Goal: Information Seeking & Learning: Find specific page/section

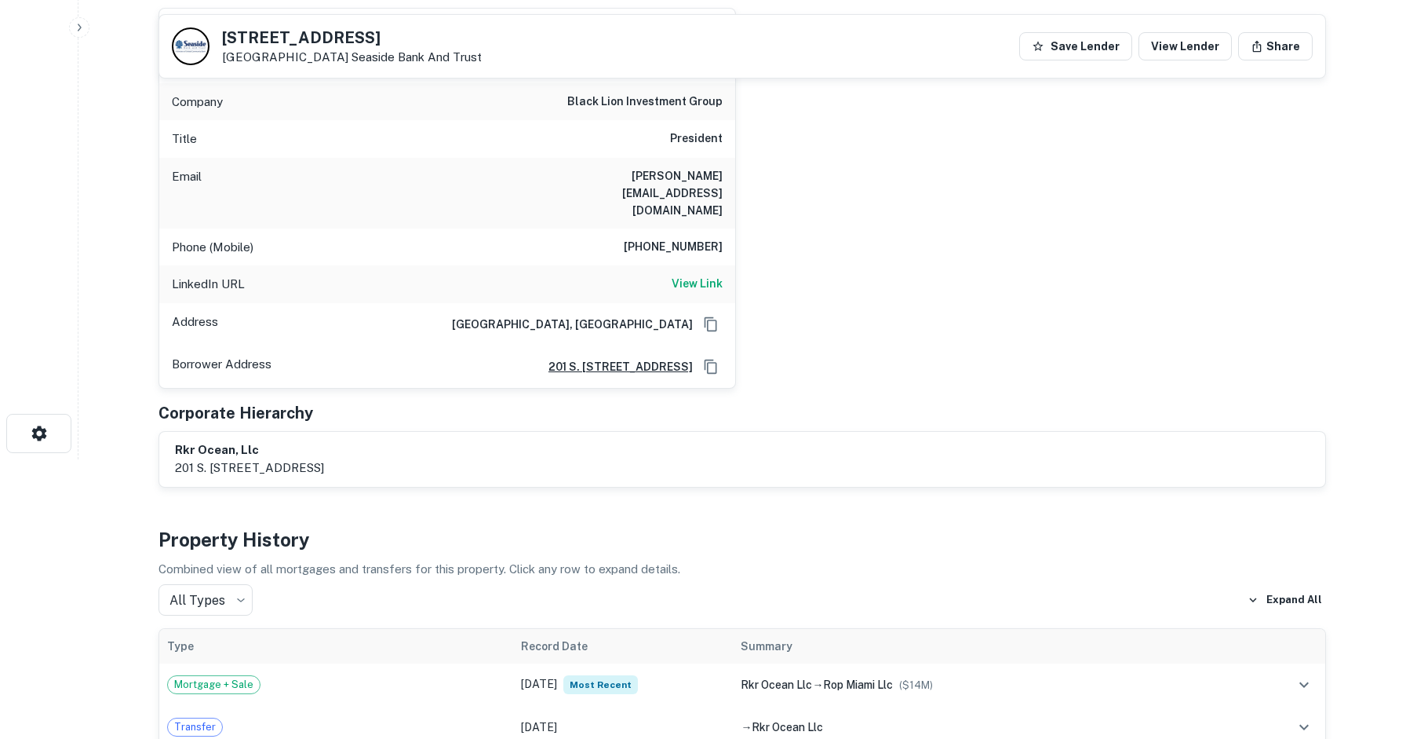
click at [629, 359] on div "Principals robert rivani Full Name robert rivani Company black lion investment …" at bounding box center [743, 230] width 1168 height 516
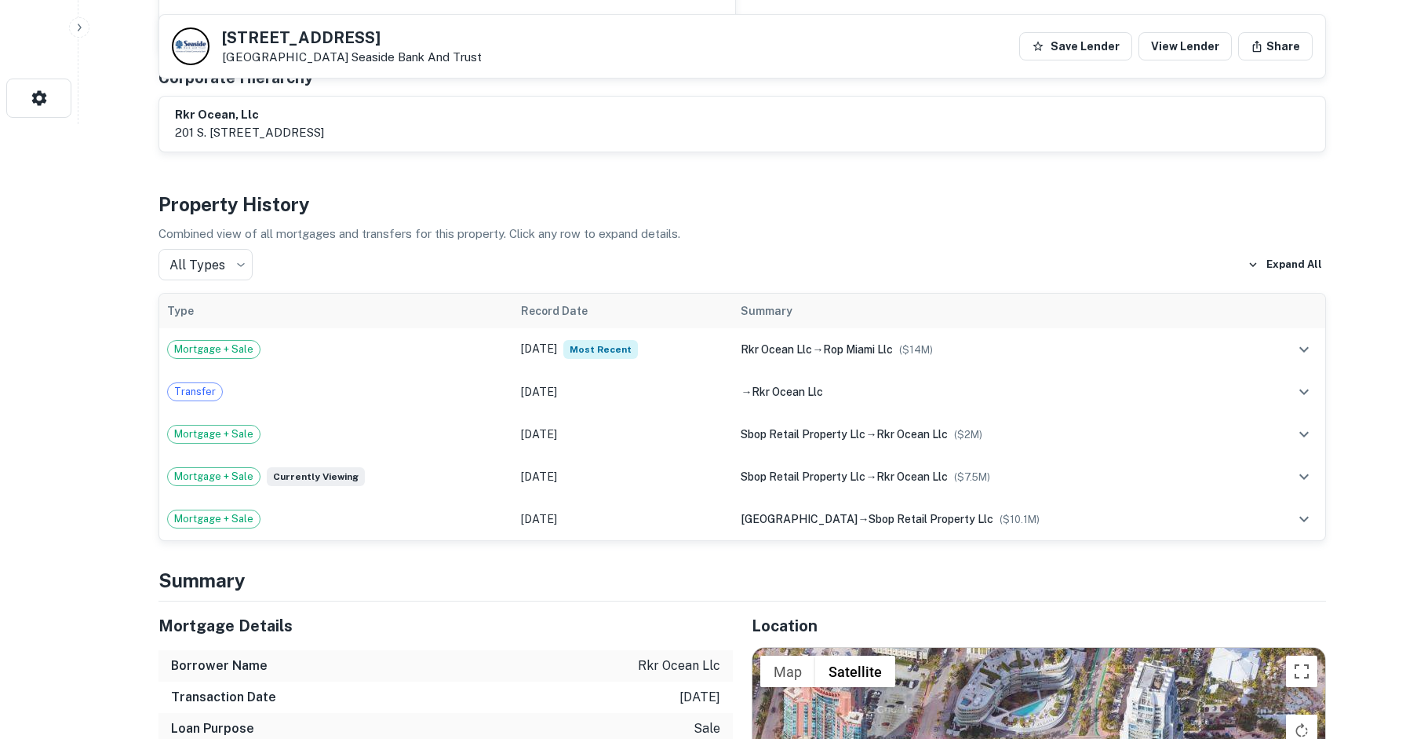
scroll to position [874, 0]
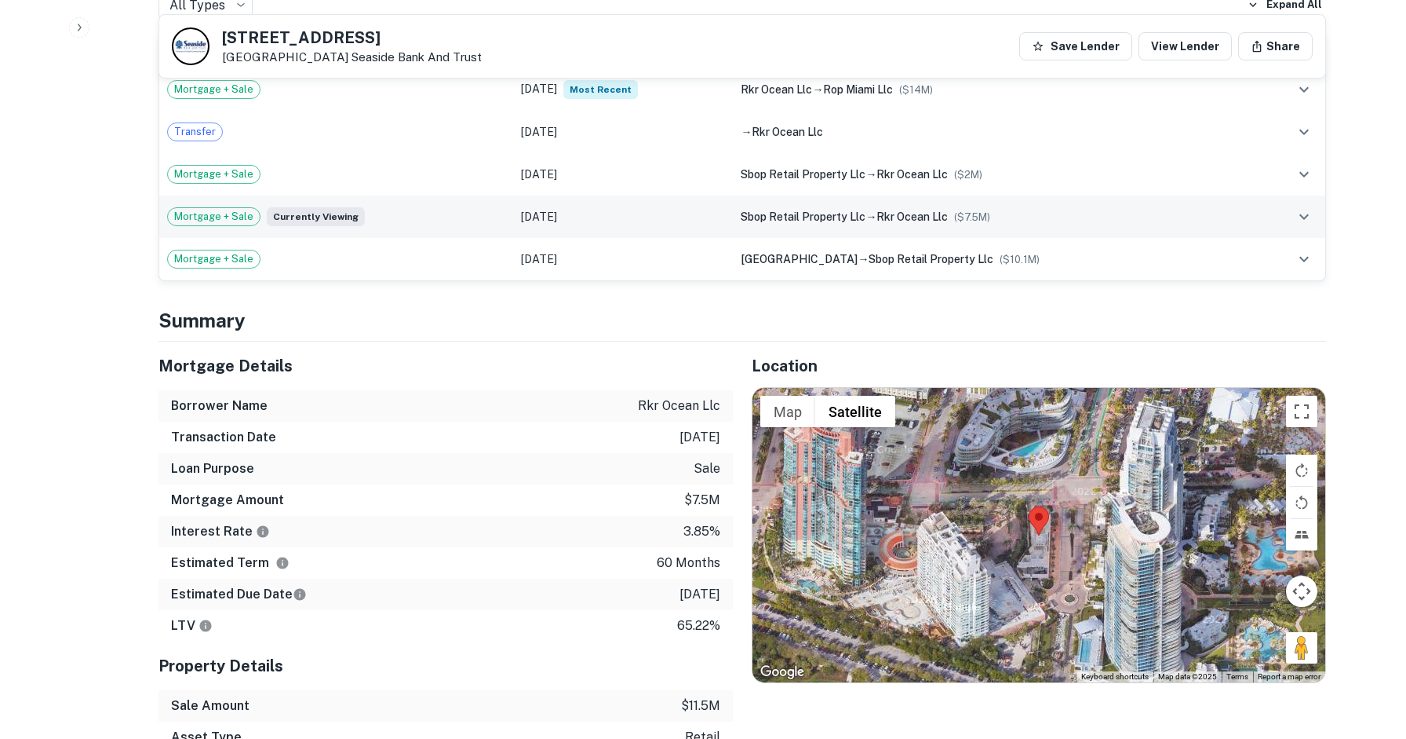
click at [790, 210] on span "sbop retail property llc" at bounding box center [803, 216] width 125 height 13
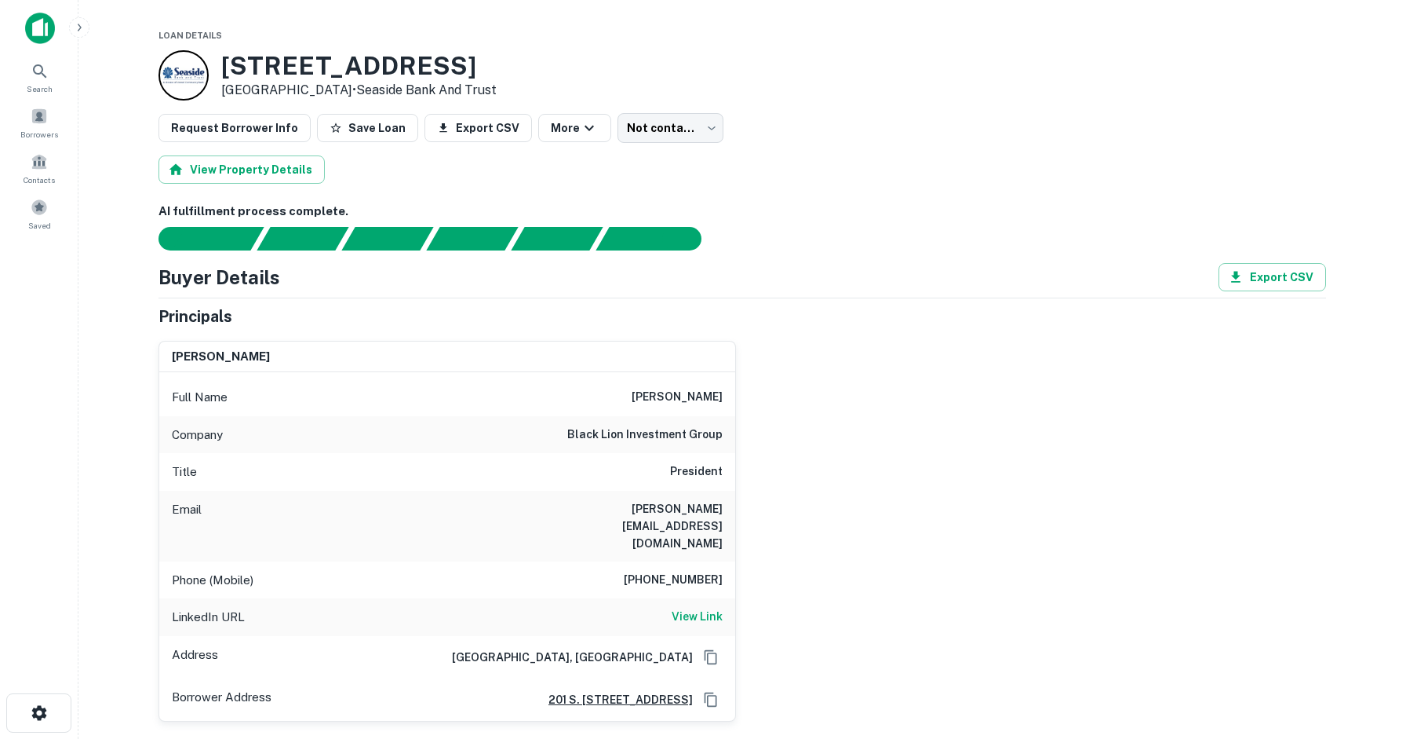
scroll to position [0, 0]
click at [580, 128] on icon "button" at bounding box center [589, 128] width 19 height 19
click at [458, 183] on div at bounding box center [703, 369] width 1406 height 739
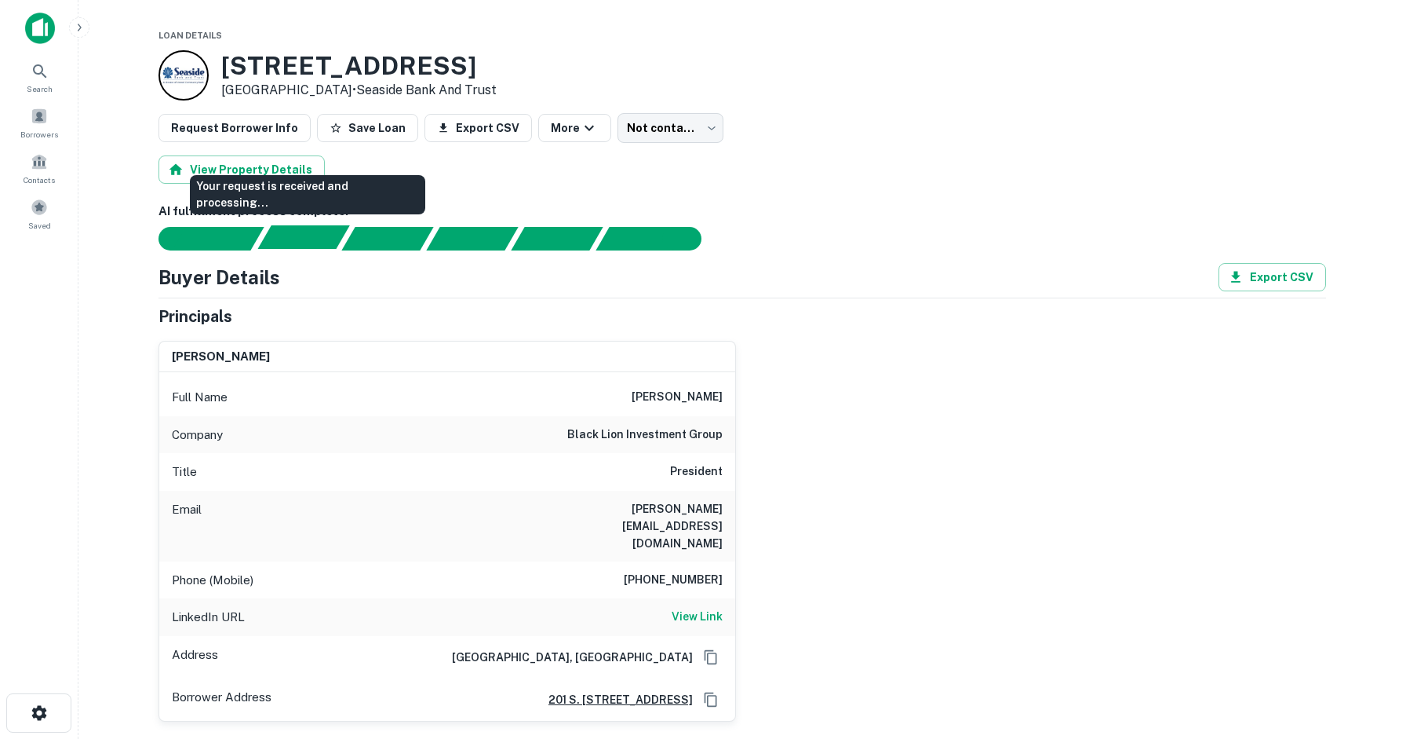
click at [323, 241] on div "Your request is received and processing..." at bounding box center [303, 237] width 92 height 24
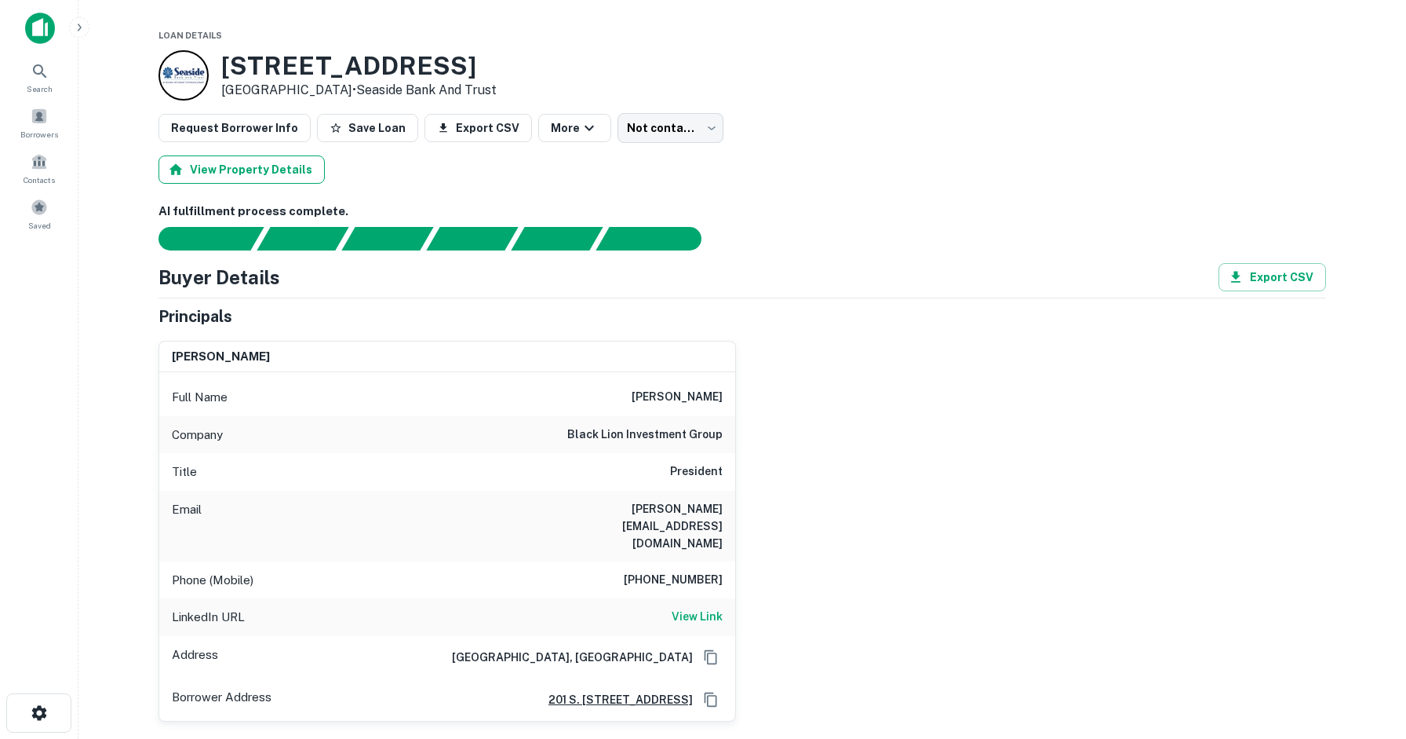
click at [275, 172] on button "View Property Details" at bounding box center [242, 169] width 166 height 28
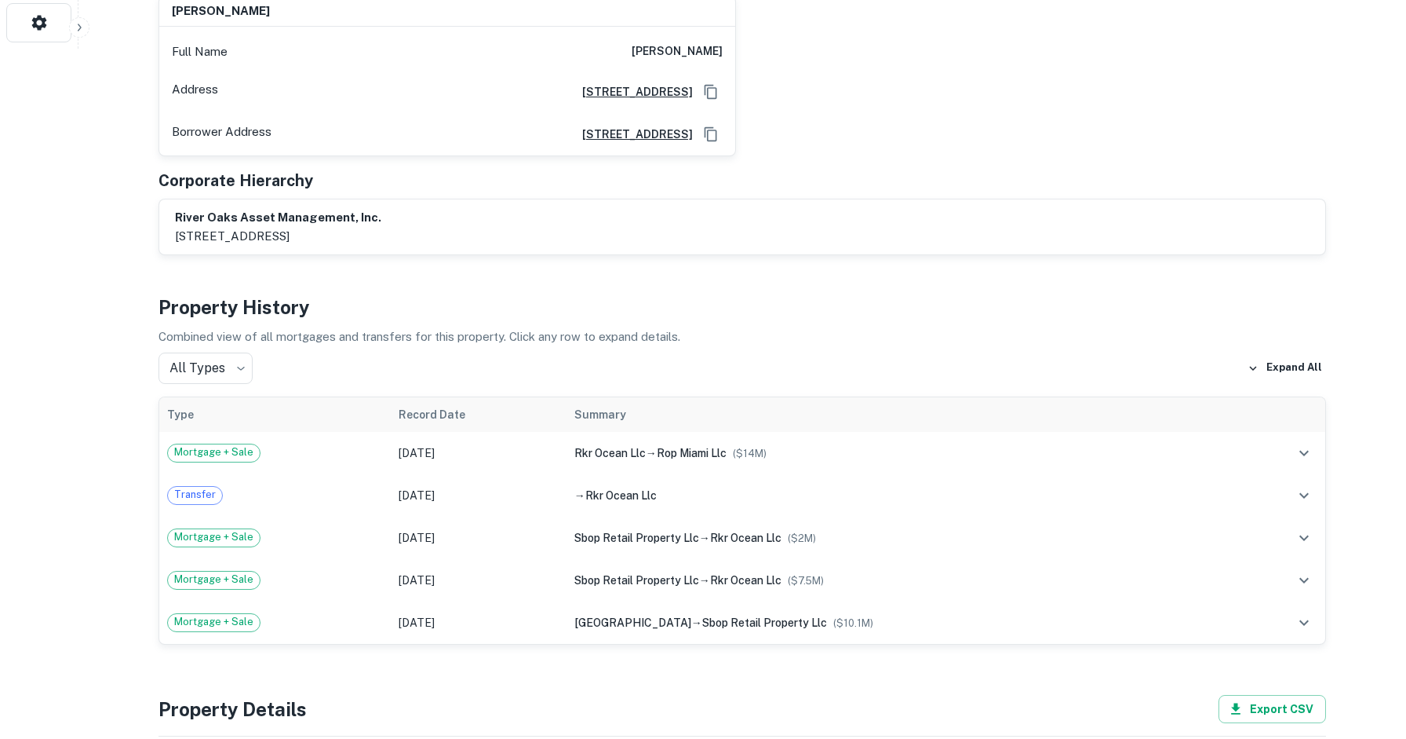
scroll to position [695, 0]
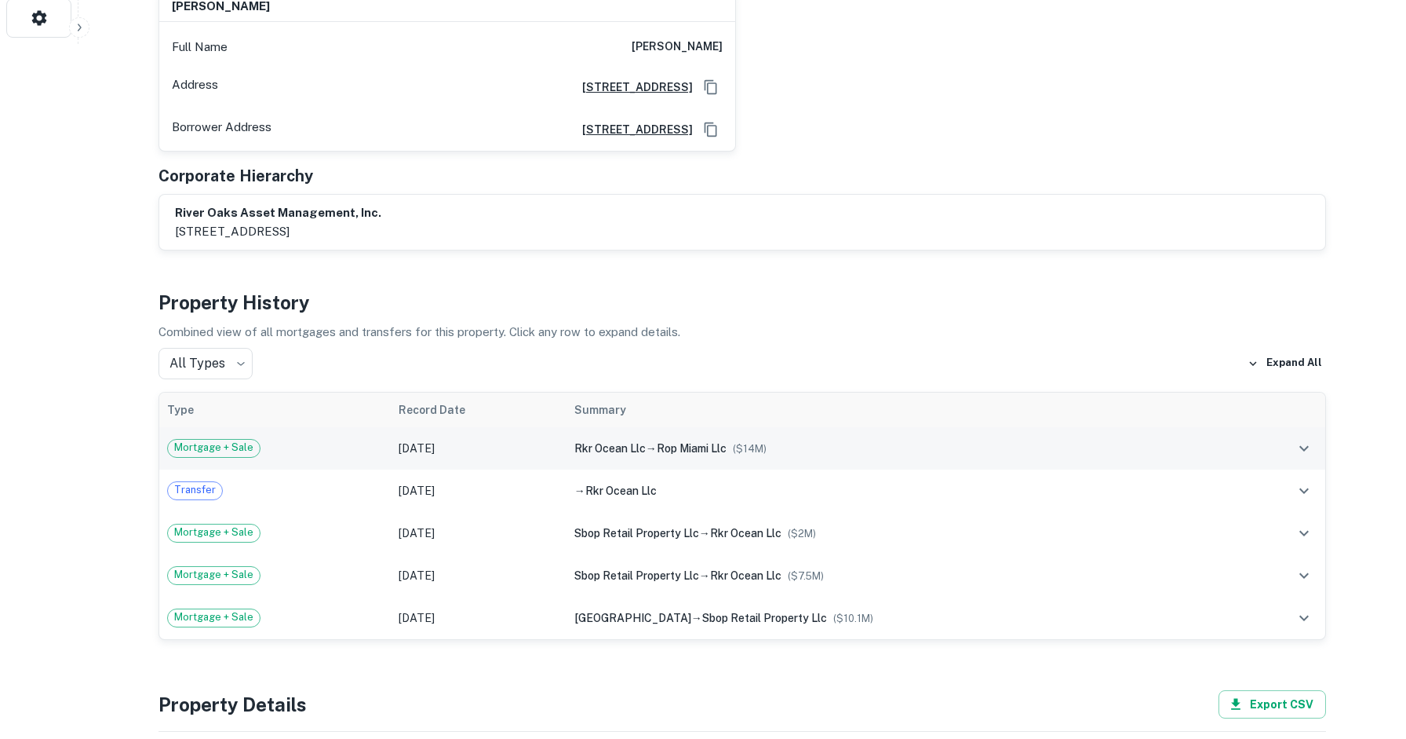
click at [634, 442] on span "rkr ocean llc" at bounding box center [610, 448] width 71 height 13
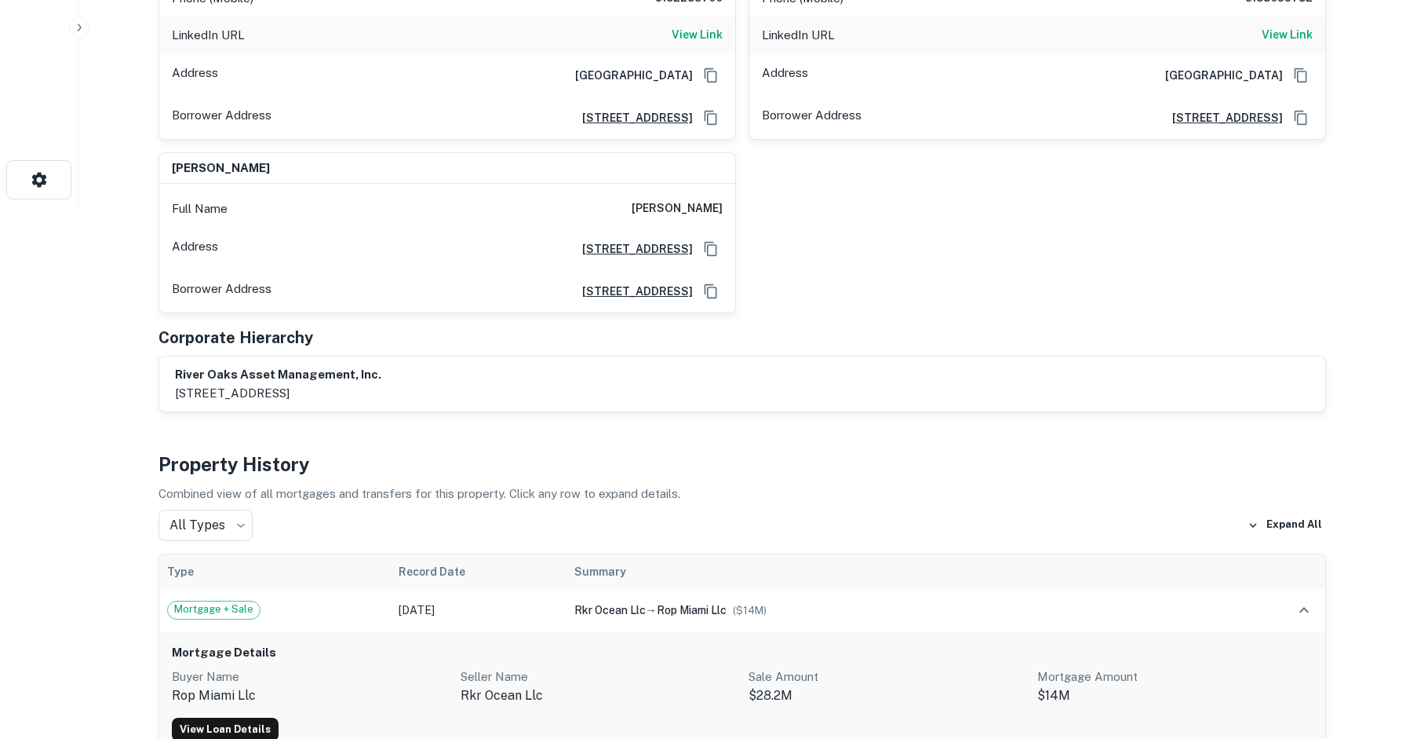
scroll to position [534, 0]
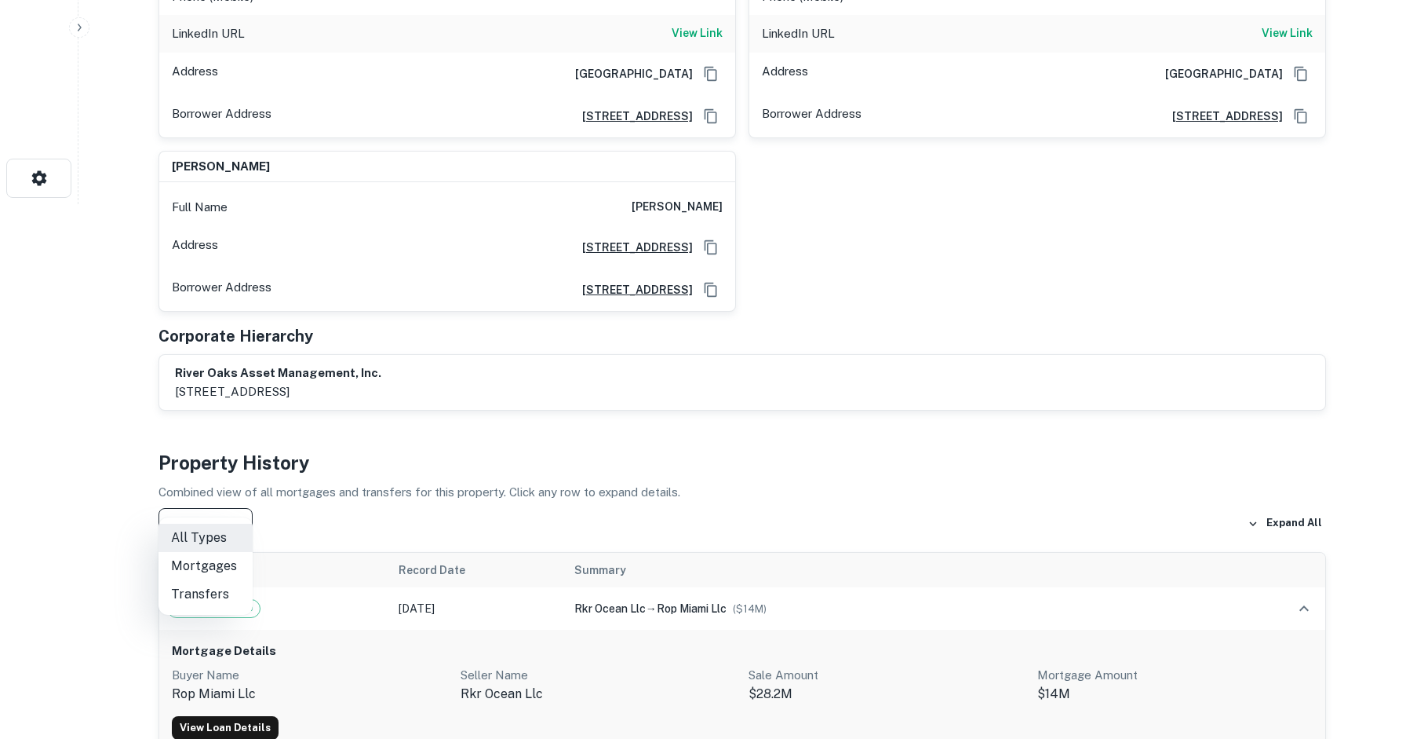
click at [328, 476] on div at bounding box center [703, 369] width 1406 height 739
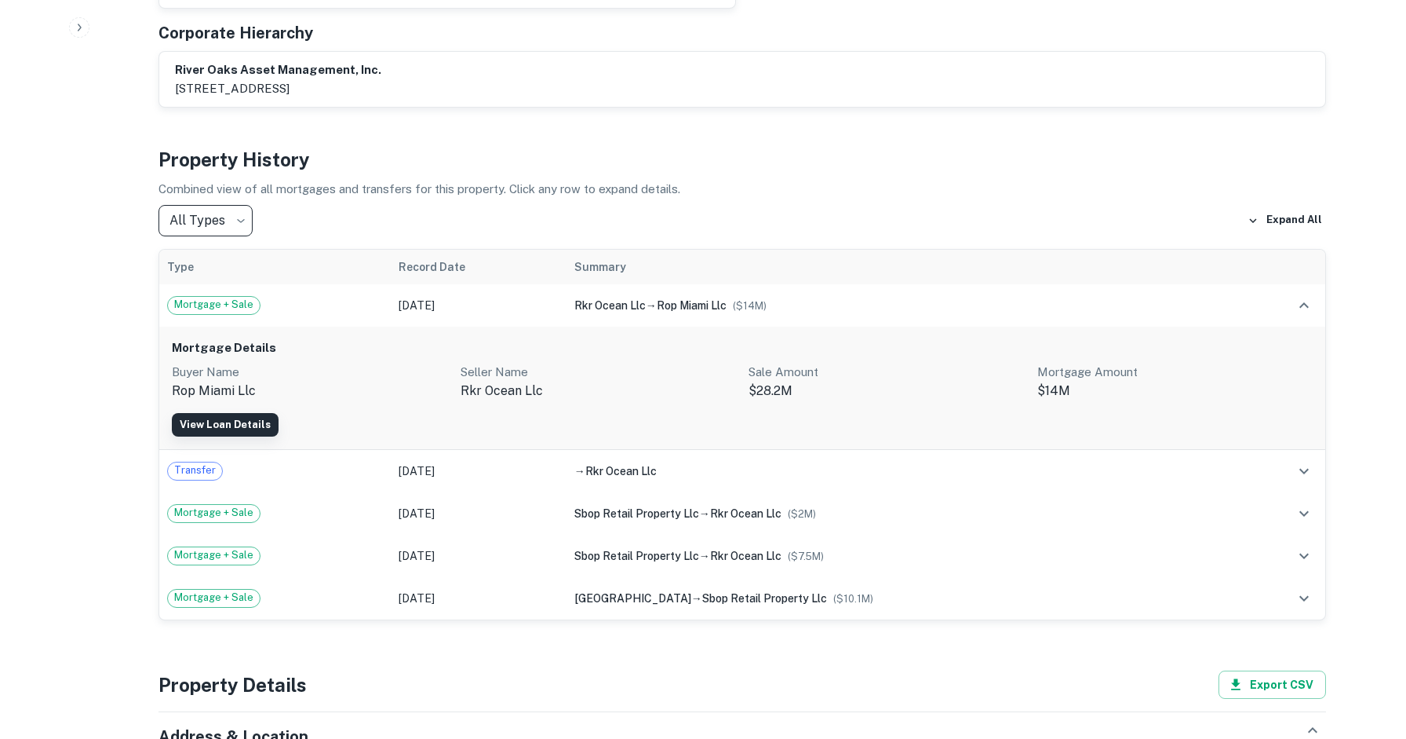
scroll to position [840, 0]
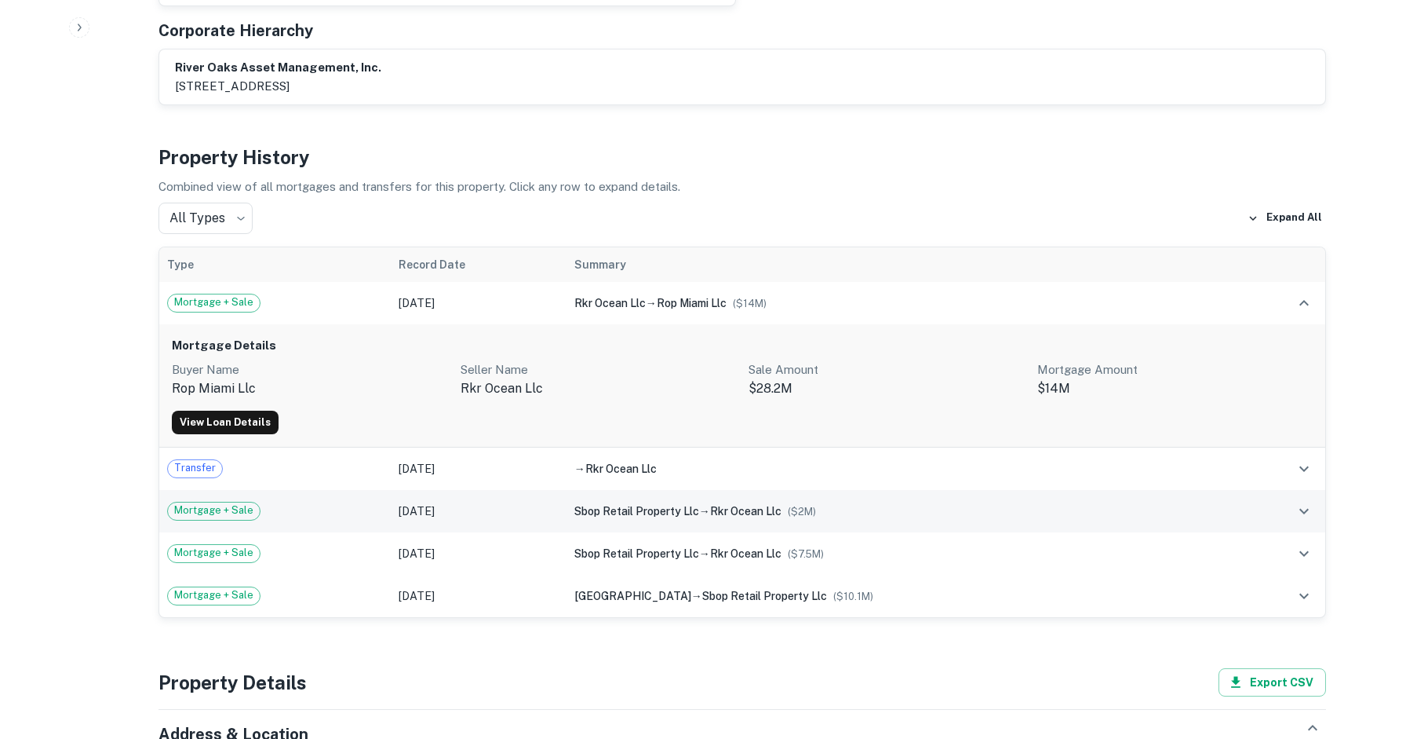
click at [229, 502] on span "Mortgage + Sale" at bounding box center [214, 510] width 92 height 16
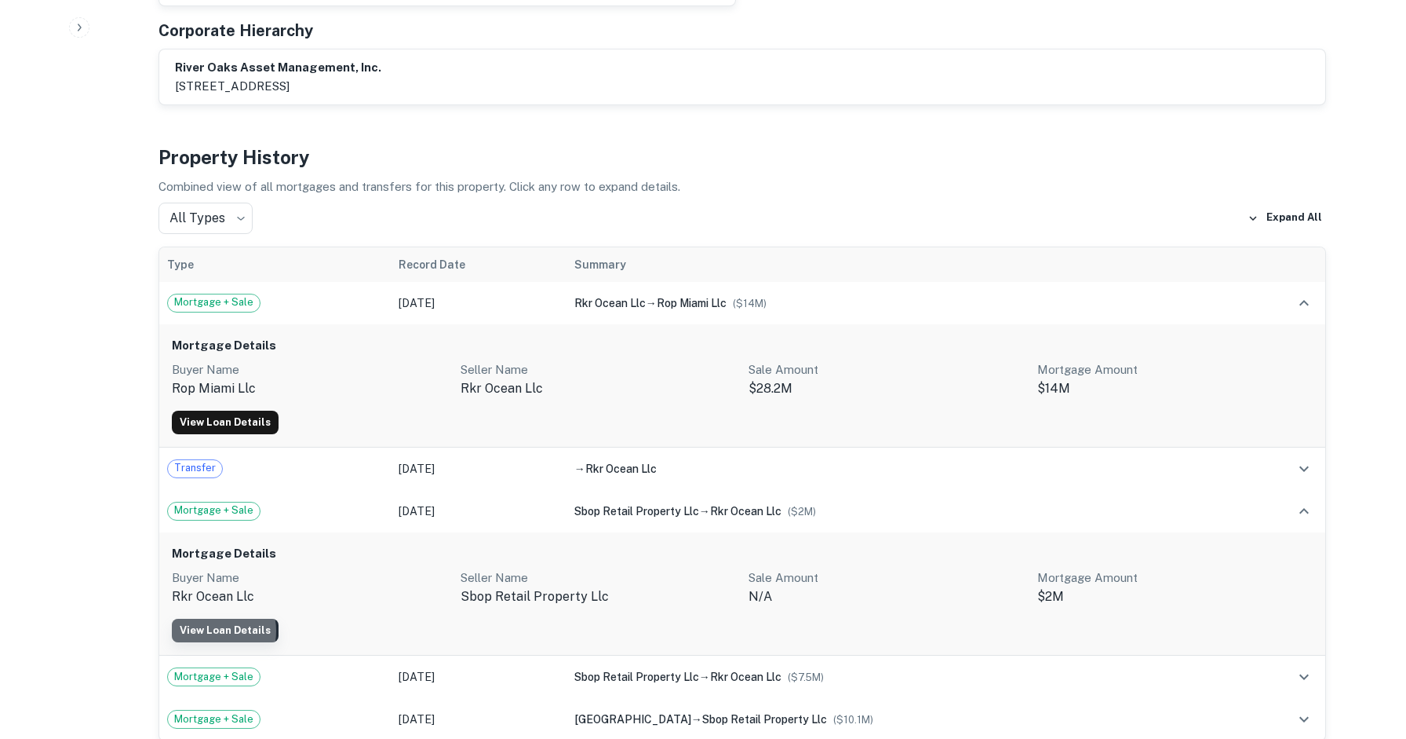
click at [205, 618] on link "View Loan Details" at bounding box center [225, 630] width 107 height 24
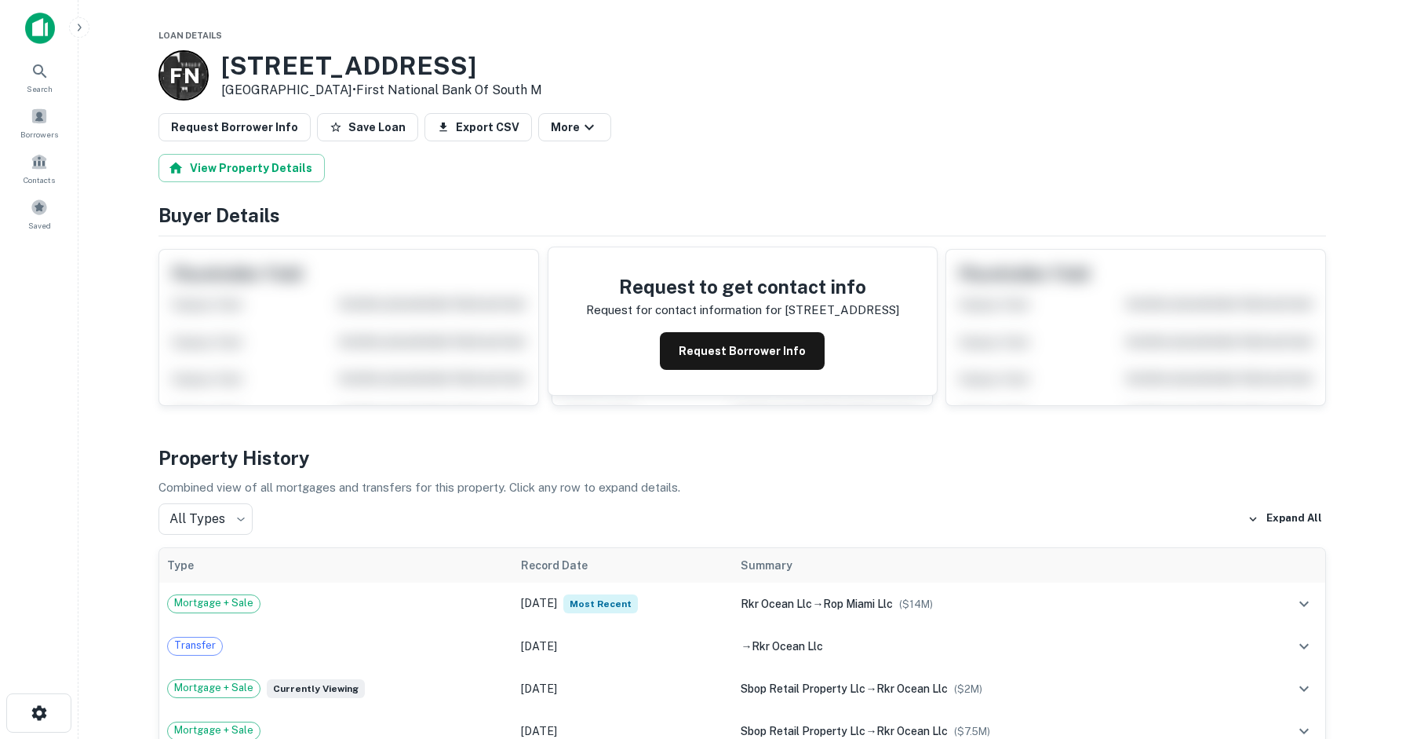
click at [782, 308] on p "Request for contact information for" at bounding box center [683, 310] width 195 height 19
click at [740, 342] on button "Request Borrower Info" at bounding box center [742, 351] width 165 height 38
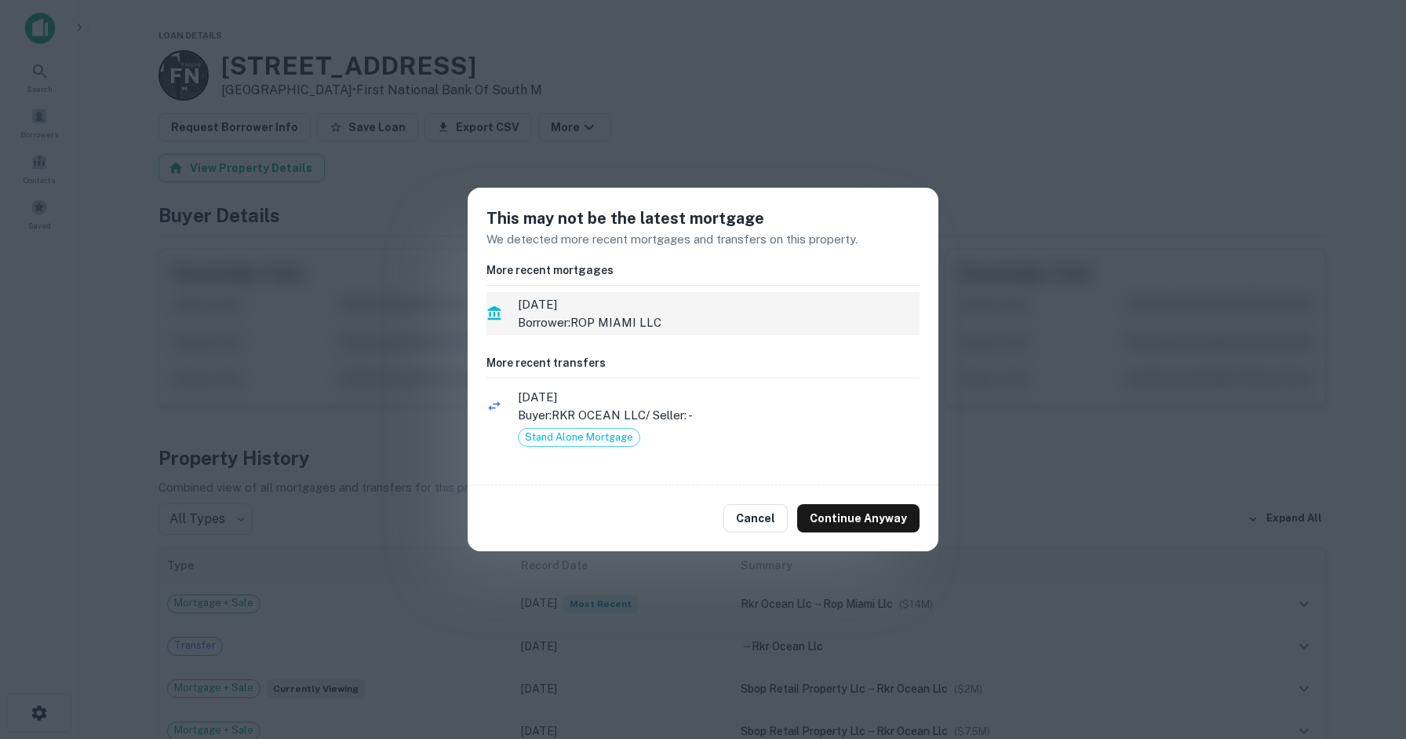
click at [611, 312] on span "[DATE]" at bounding box center [719, 304] width 402 height 19
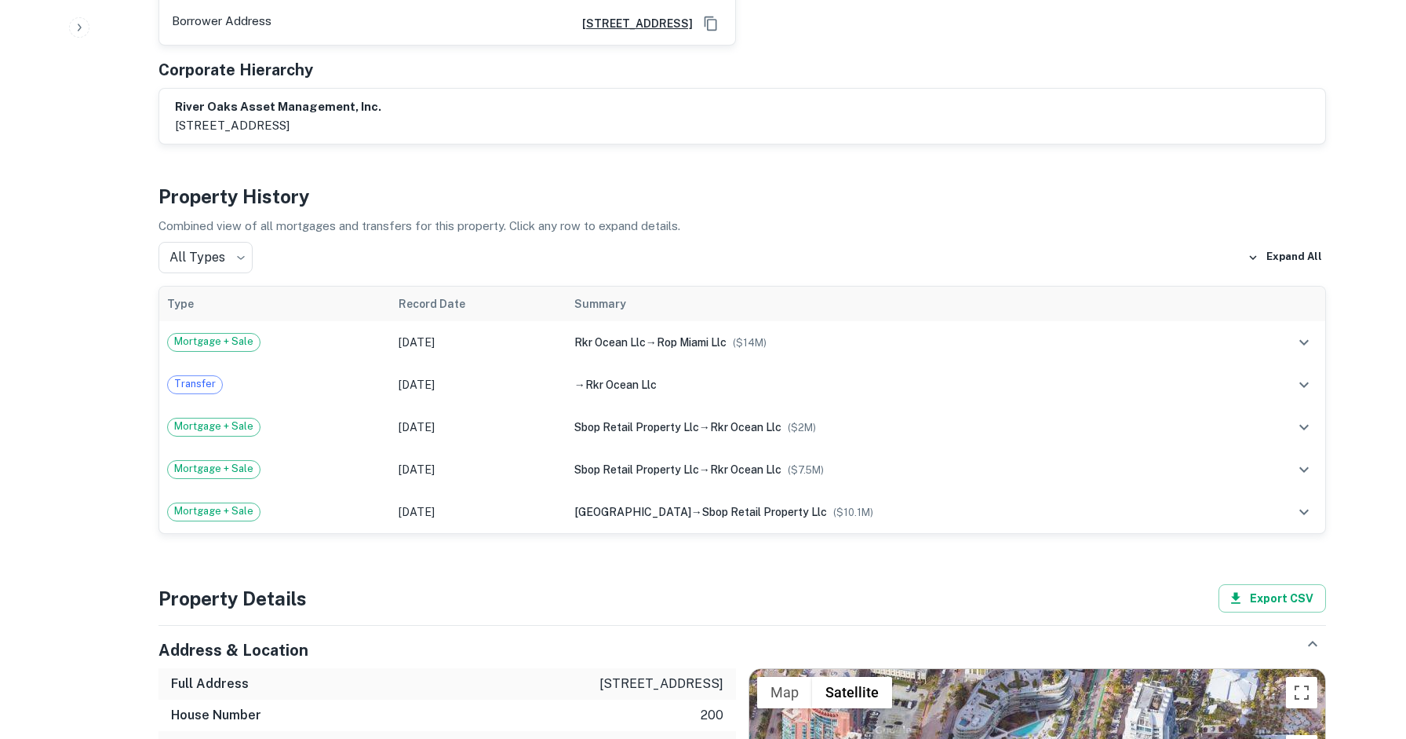
scroll to position [845, 0]
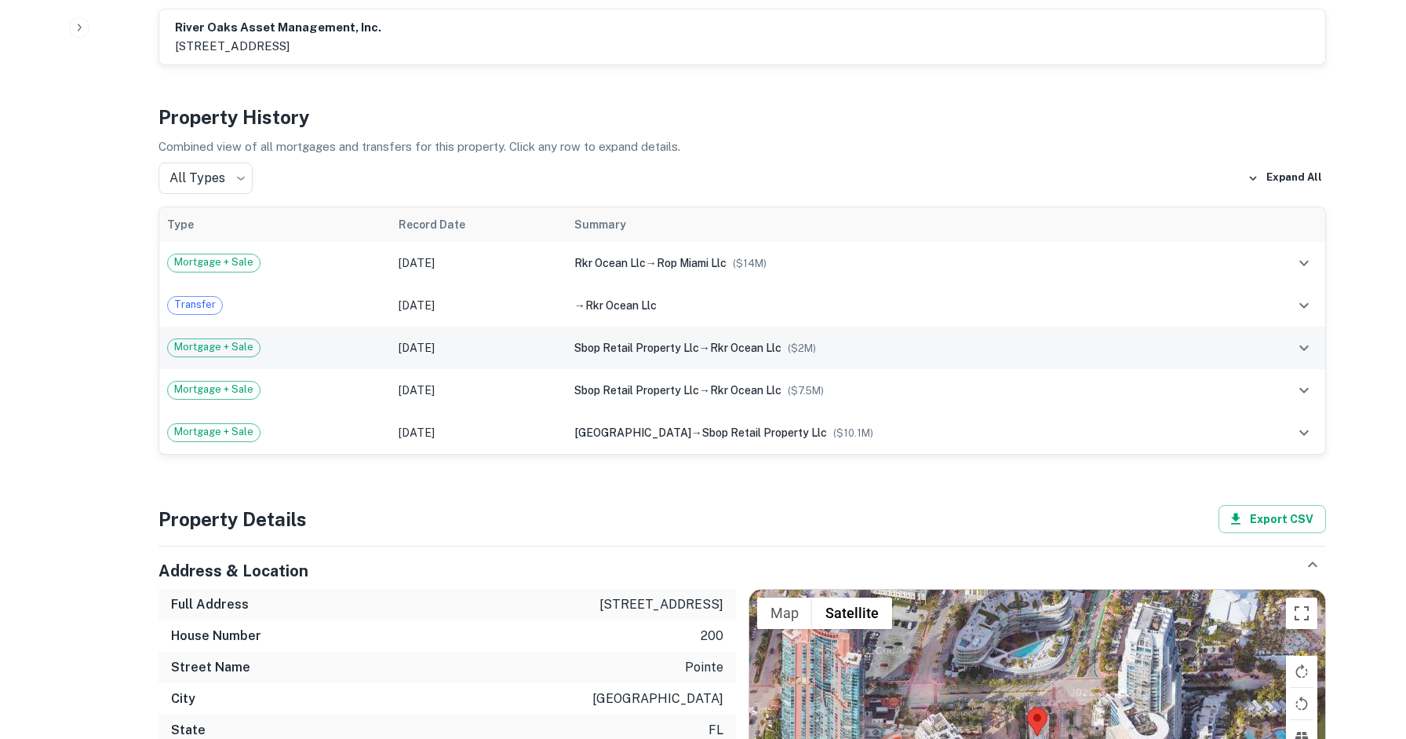
click at [337, 338] on div "Mortgage + Sale" at bounding box center [275, 347] width 216 height 19
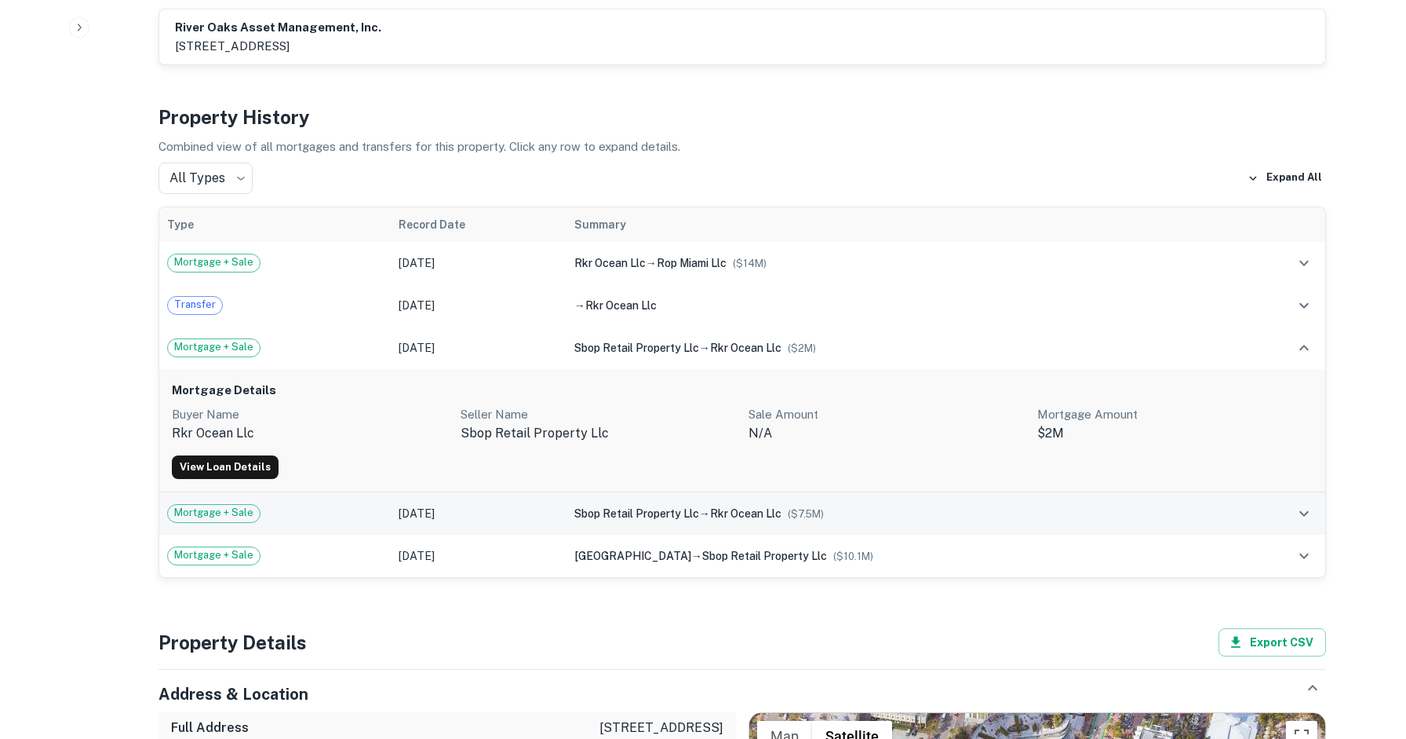
click at [338, 504] on div "Mortgage + Sale" at bounding box center [275, 513] width 216 height 19
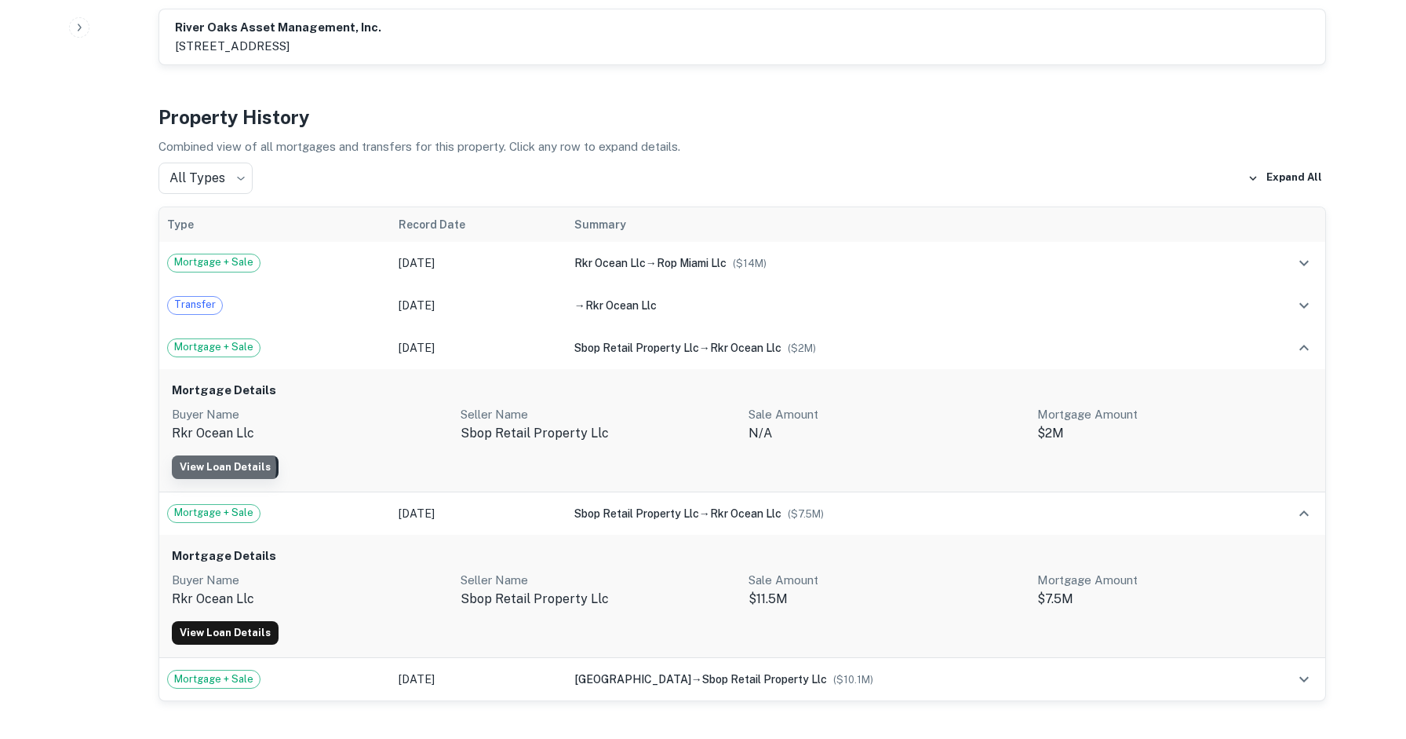
click at [211, 455] on link "View Loan Details" at bounding box center [225, 467] width 107 height 24
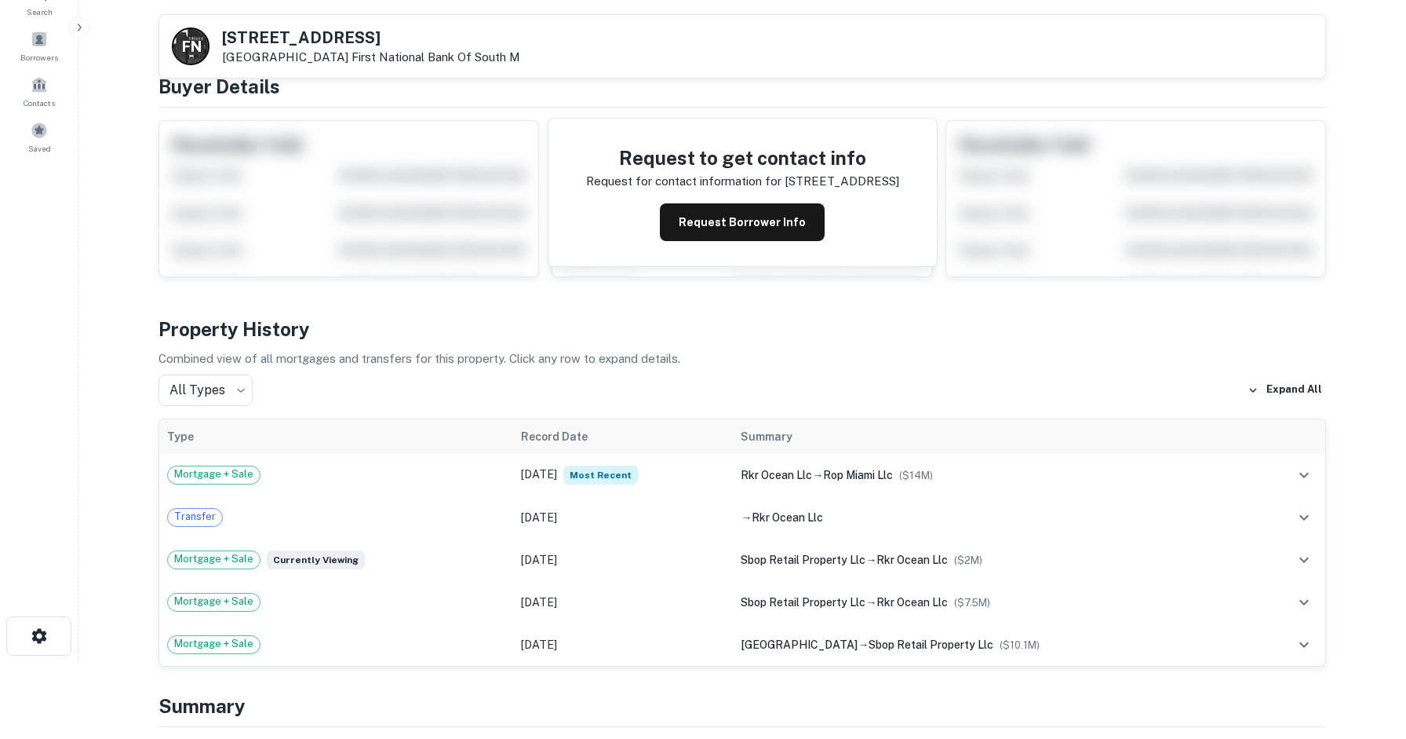
scroll to position [233, 0]
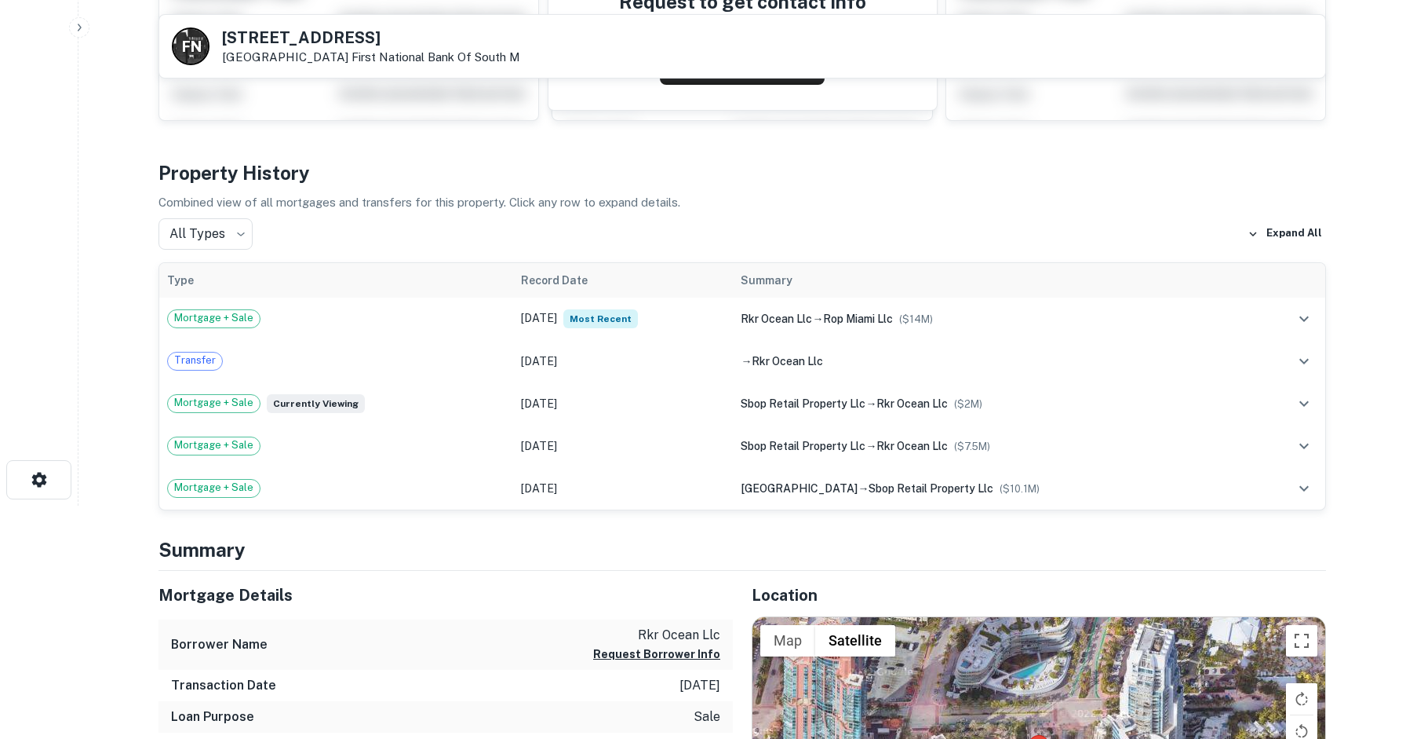
click at [655, 250] on div "Property History Combined view of all mortgages and transfers for this property…" at bounding box center [743, 335] width 1168 height 352
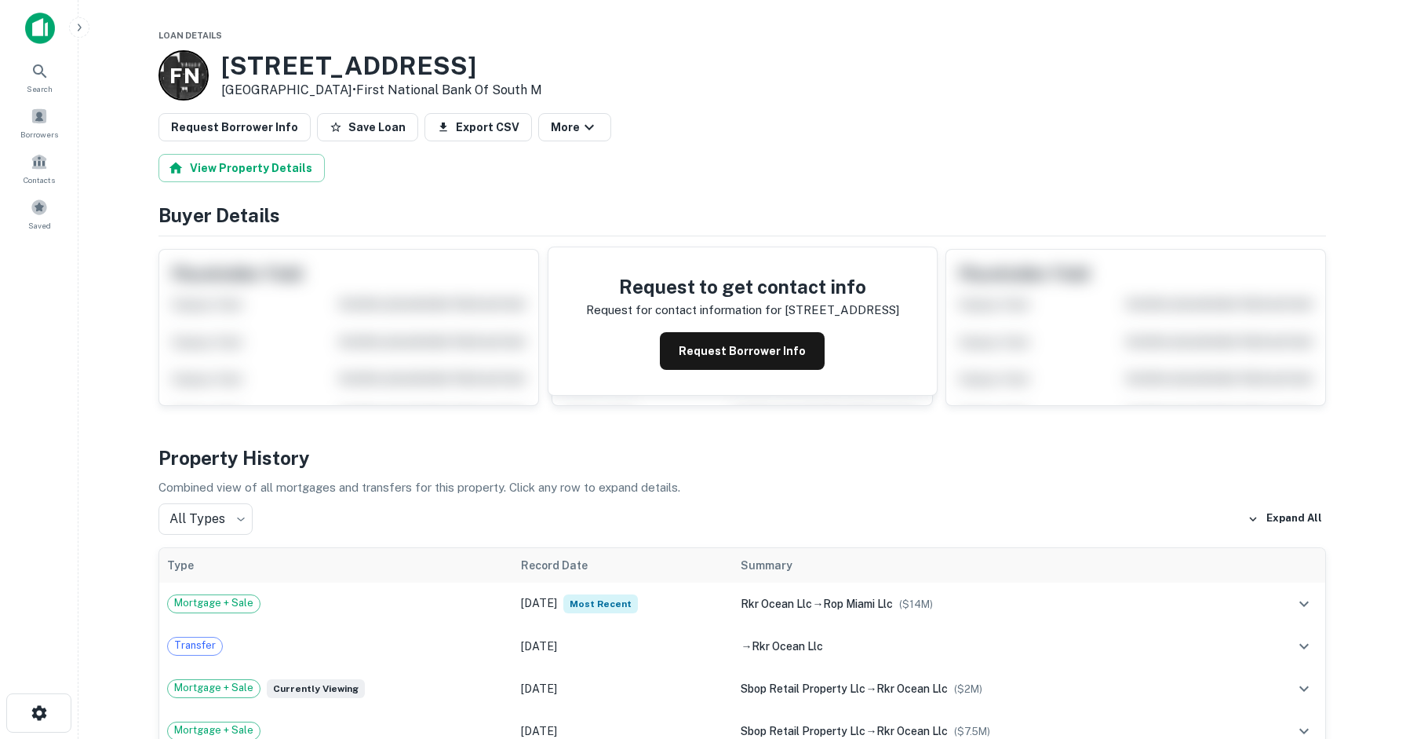
scroll to position [0, 0]
click at [48, 69] on icon at bounding box center [40, 71] width 19 height 19
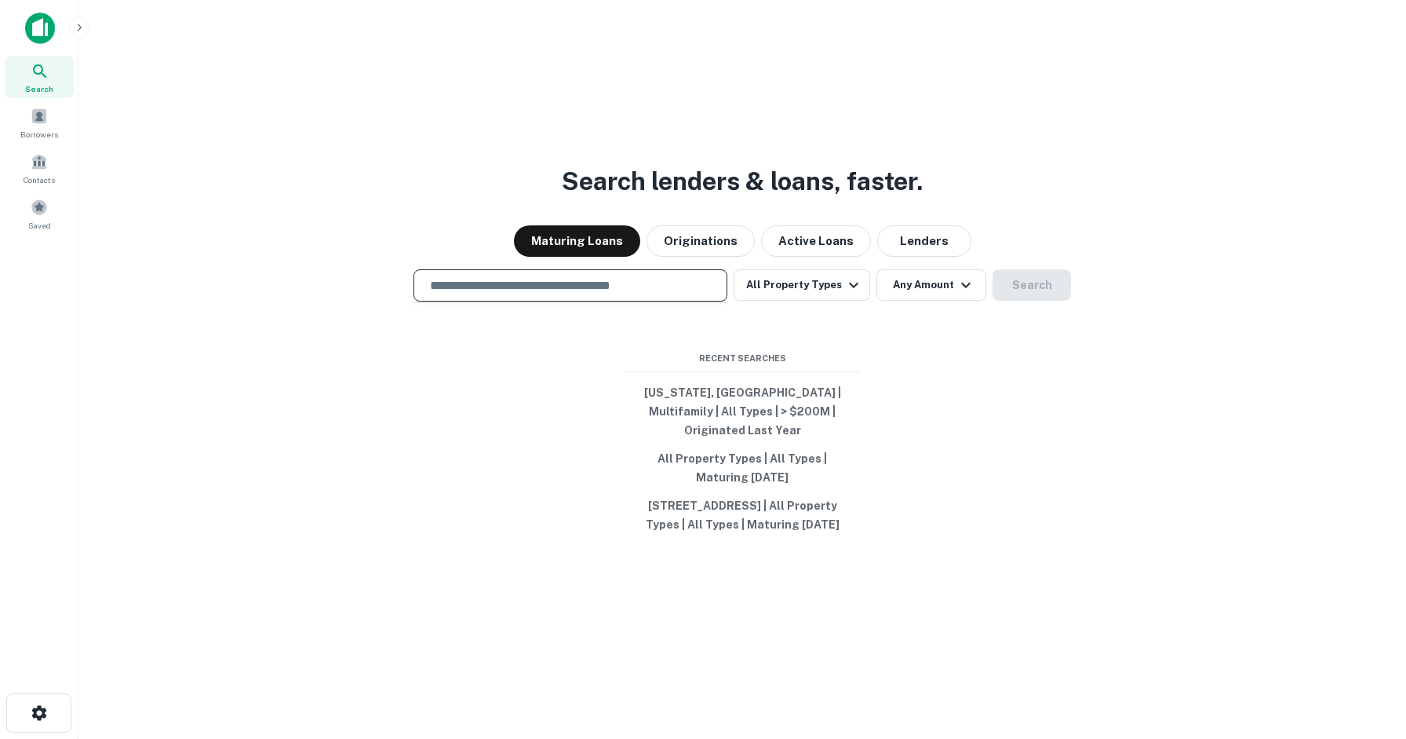
click at [692, 286] on input "text" at bounding box center [571, 285] width 300 height 18
paste input "**********"
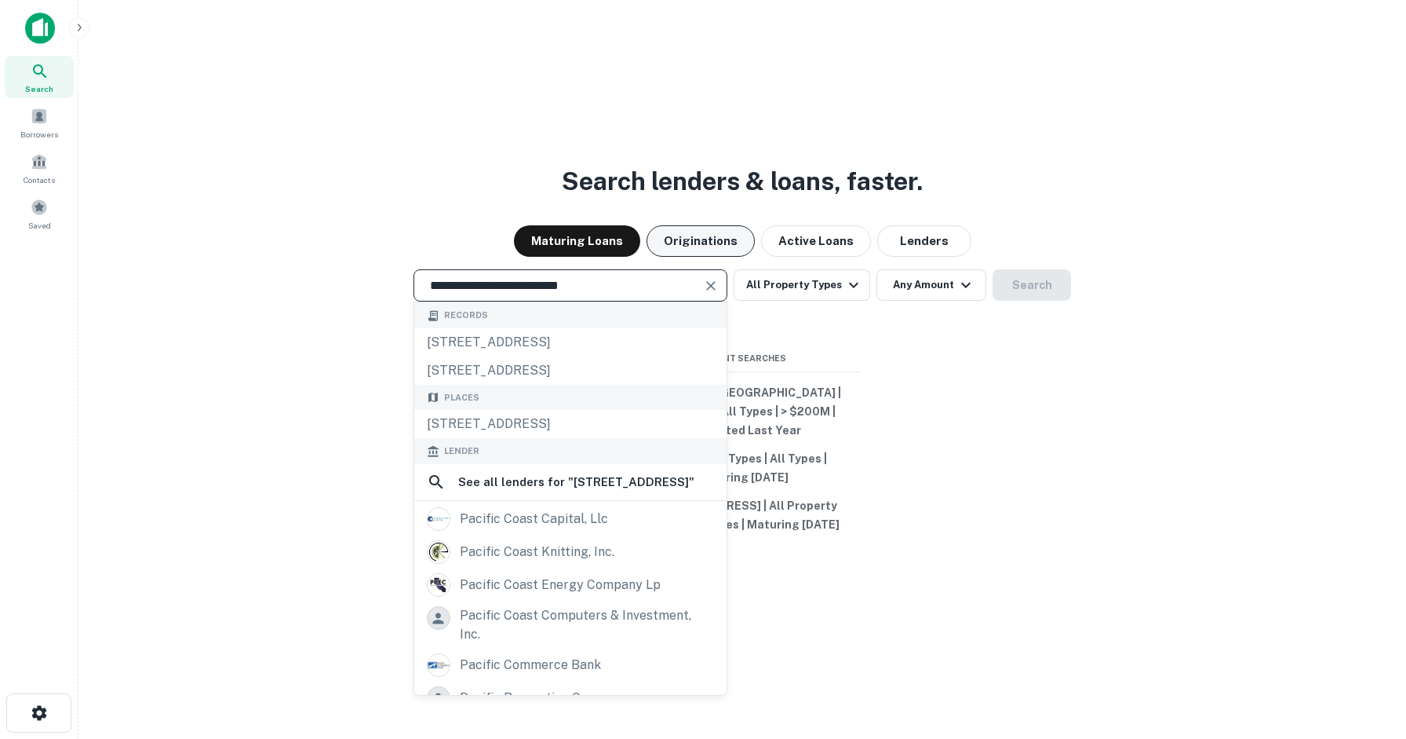
type input "**********"
click at [733, 248] on button "Originations" at bounding box center [701, 240] width 108 height 31
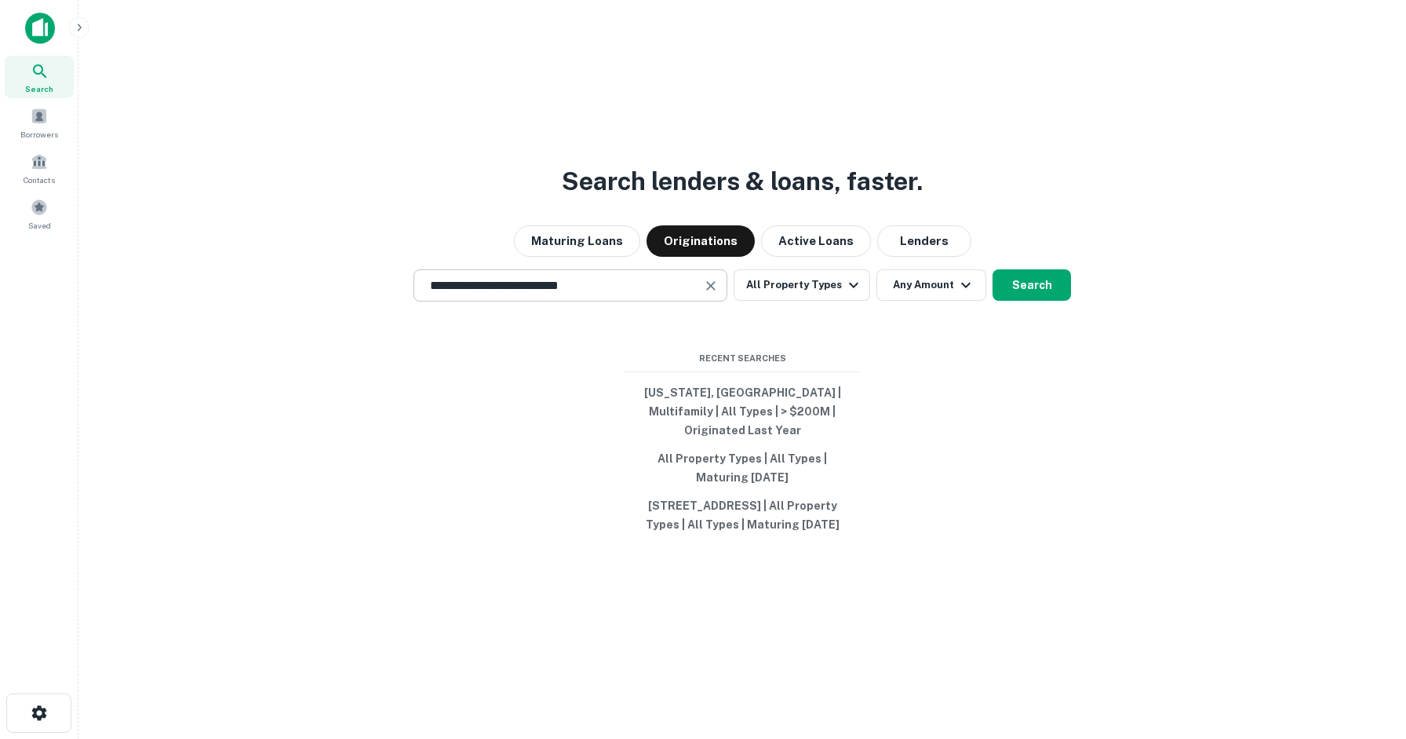
click at [673, 281] on input "**********" at bounding box center [559, 285] width 276 height 18
